Goal: Register for event/course

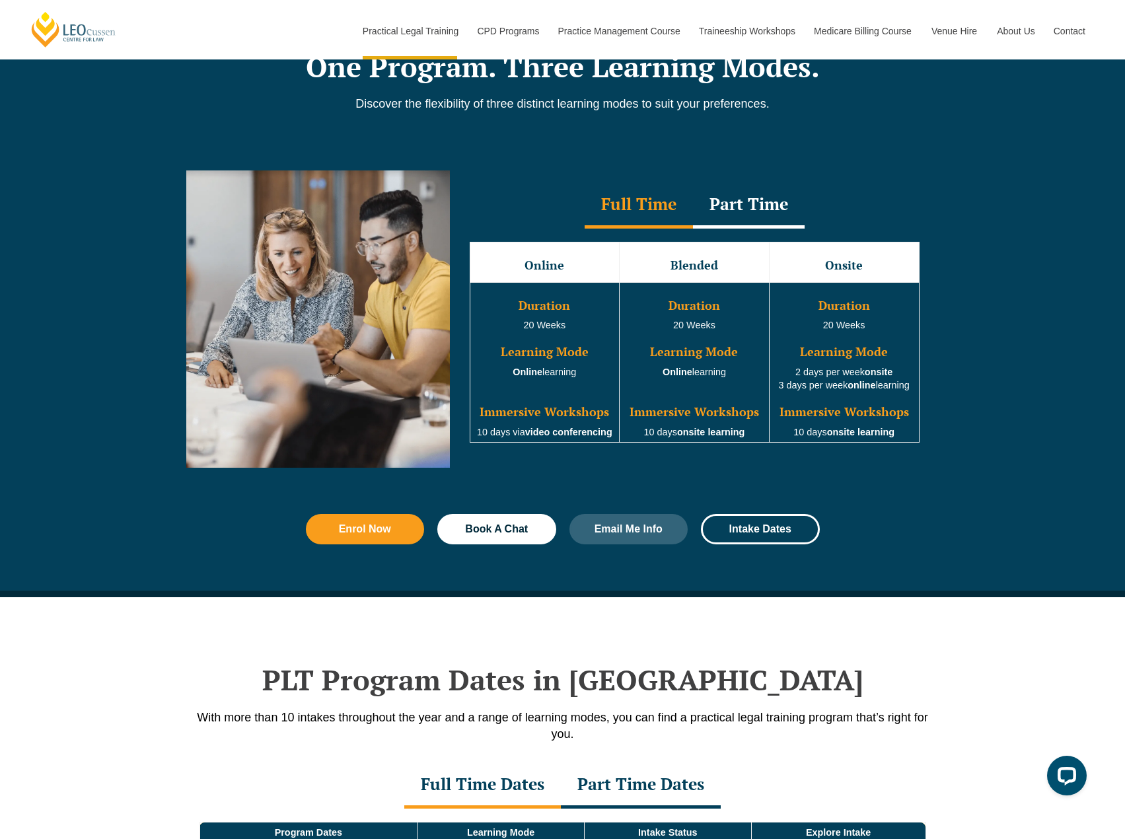
scroll to position [1585, 0]
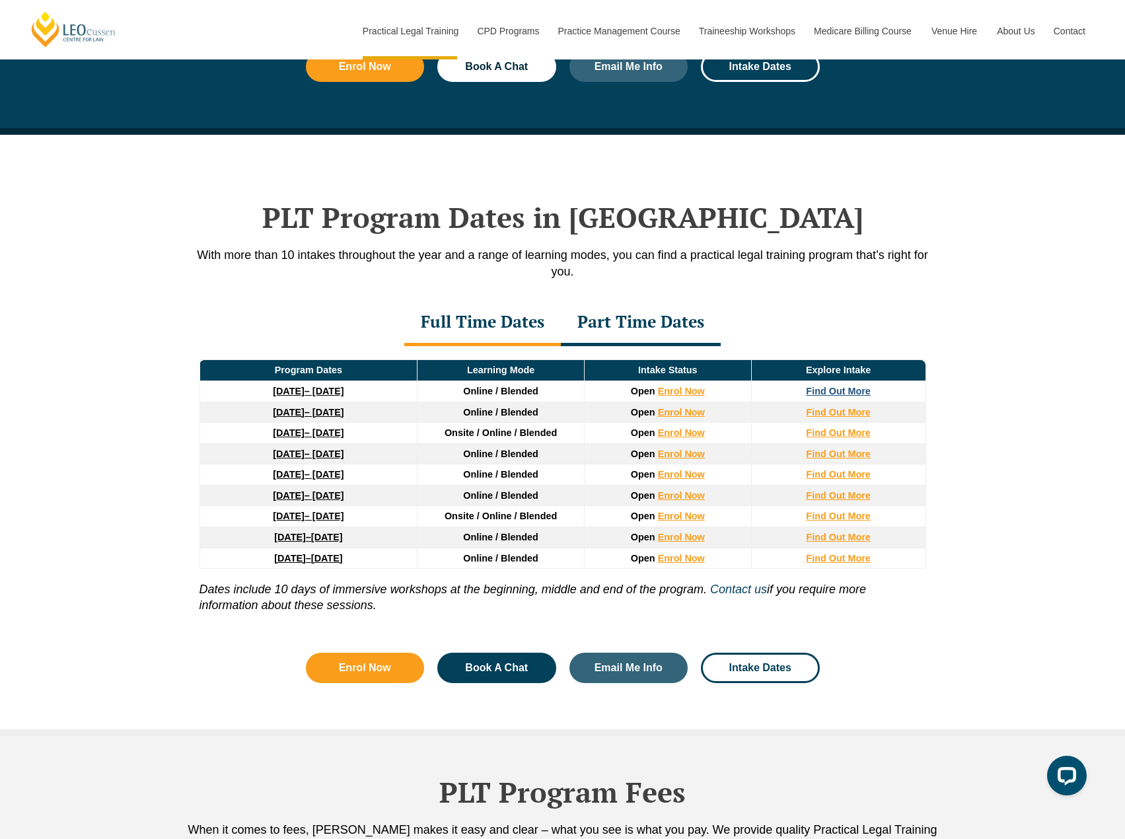
click at [831, 391] on strong "Find Out More" at bounding box center [838, 391] width 65 height 11
